Goal: Task Accomplishment & Management: Manage account settings

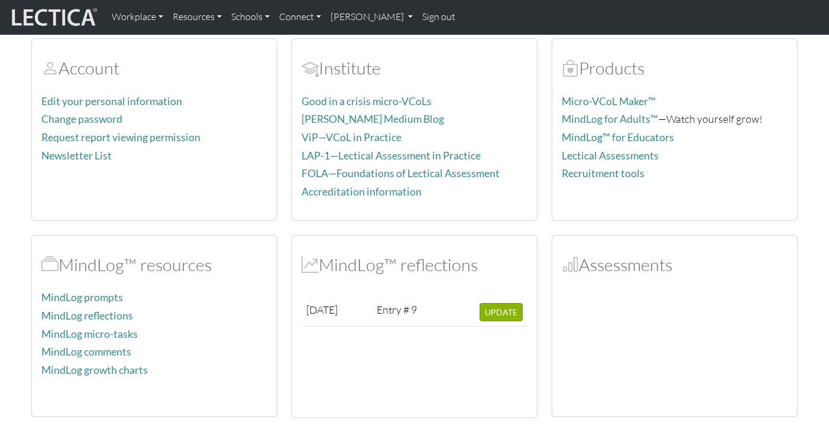
scroll to position [77, 0]
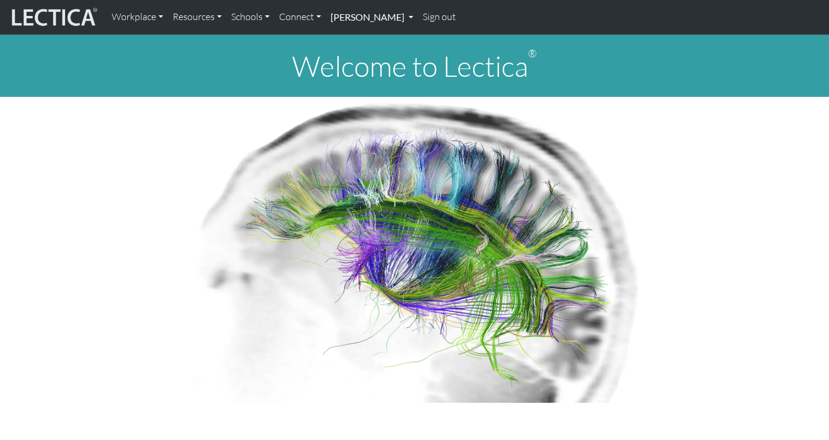
click at [352, 21] on link "[PERSON_NAME]" at bounding box center [372, 17] width 92 height 25
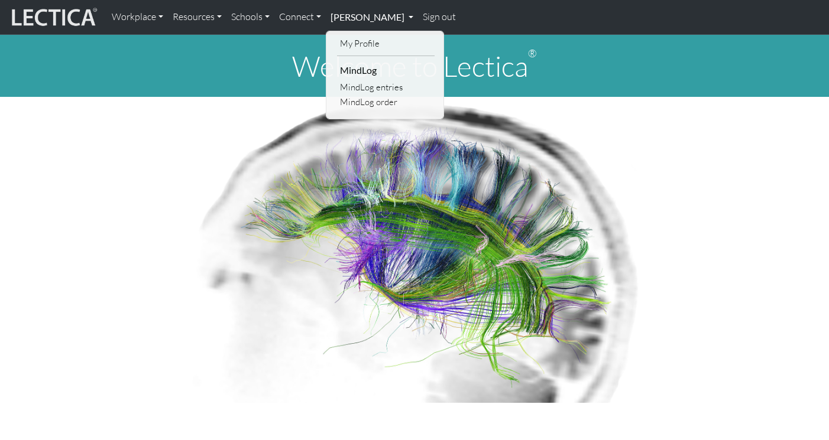
click at [372, 19] on link "[PERSON_NAME]" at bounding box center [372, 17] width 92 height 25
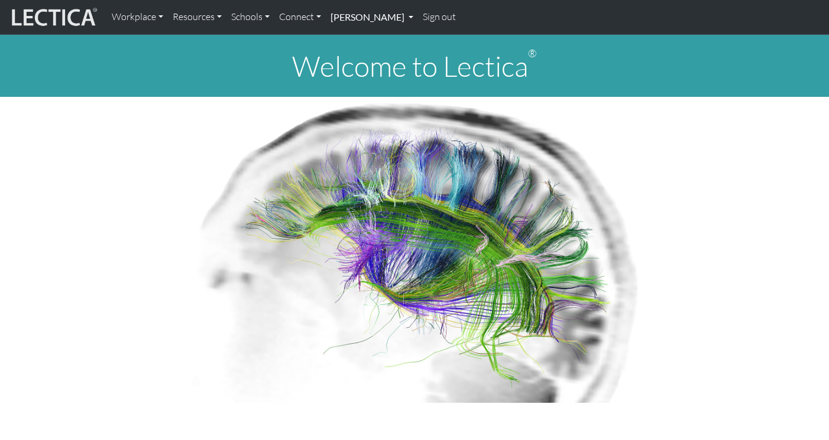
click at [372, 16] on link "[PERSON_NAME]" at bounding box center [372, 17] width 92 height 25
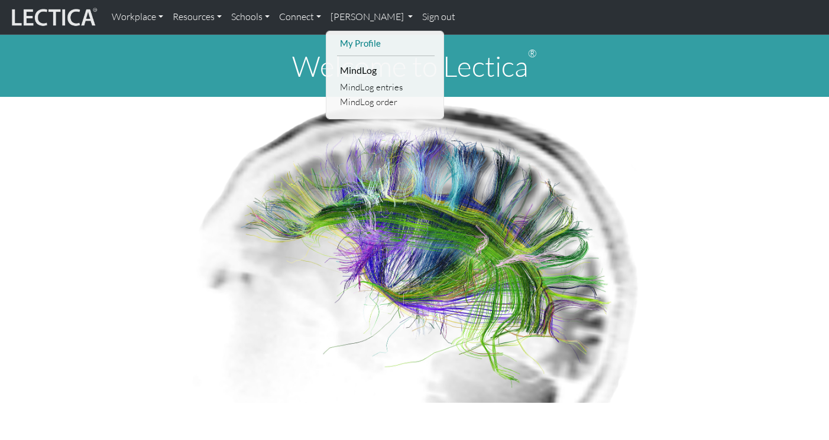
click at [364, 42] on link "My Profile" at bounding box center [386, 43] width 98 height 15
